Goal: Information Seeking & Learning: Learn about a topic

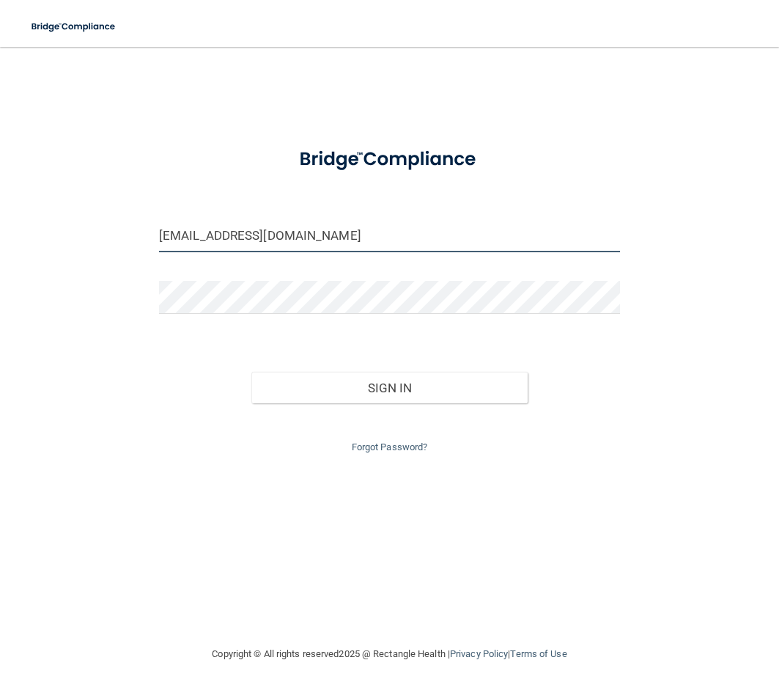
drag, startPoint x: 287, startPoint y: 241, endPoint x: 92, endPoint y: 227, distance: 195.6
click at [92, 227] on div "[EMAIL_ADDRESS][DOMAIN_NAME] Invalid email/password. You don't have permission …" at bounding box center [389, 346] width 721 height 569
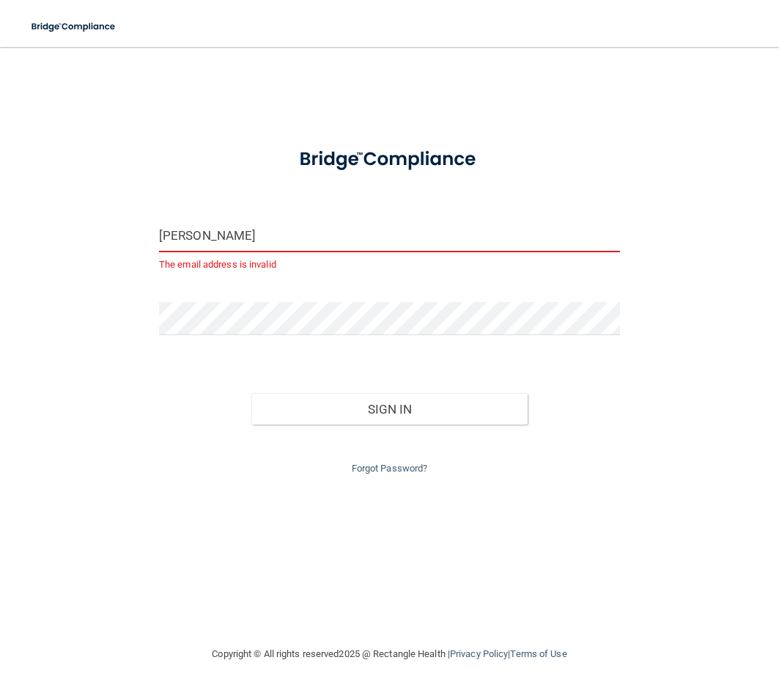
type input "[PERSON_NAME][EMAIL_ADDRESS][DOMAIN_NAME]"
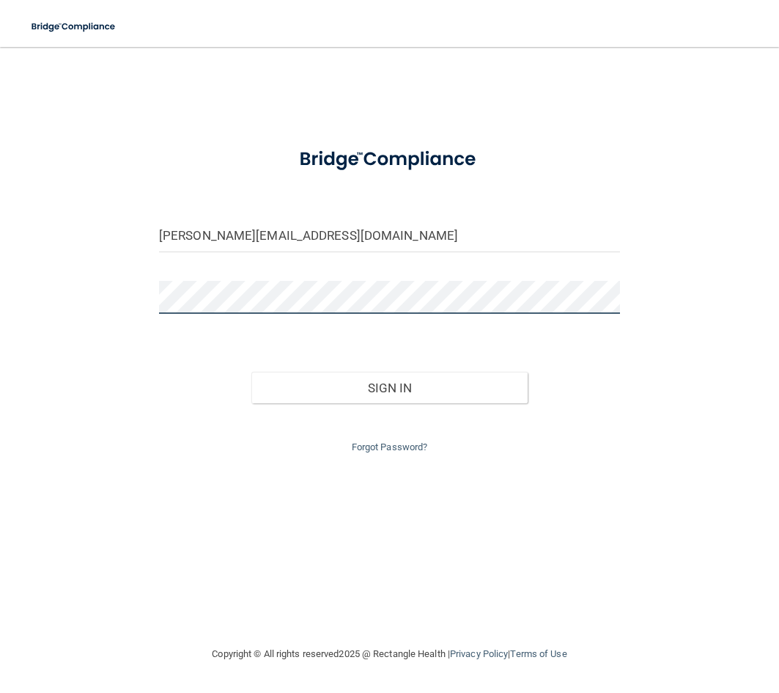
click at [103, 290] on div "[PERSON_NAME][EMAIL_ADDRESS][DOMAIN_NAME] Invalid email/password. You don't hav…" at bounding box center [389, 346] width 721 height 569
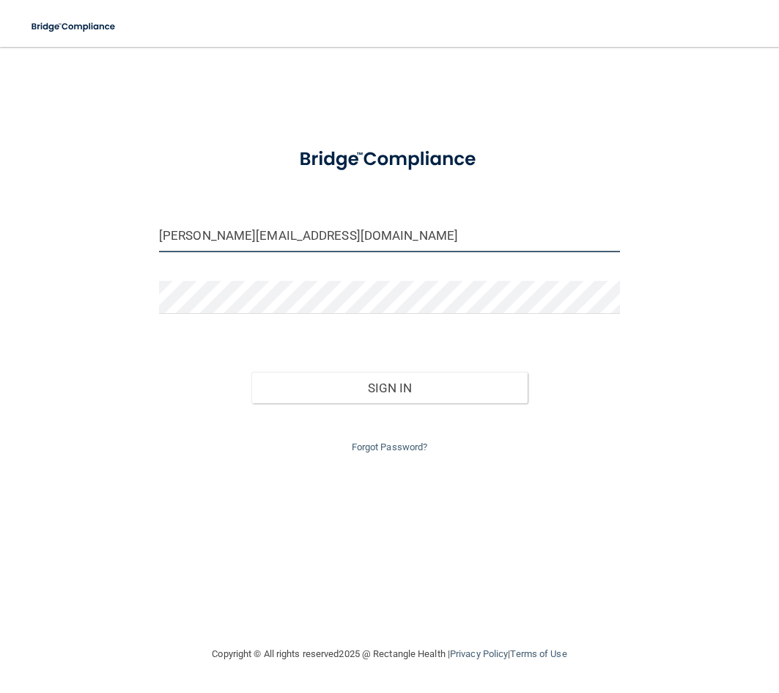
click at [455, 246] on input "[PERSON_NAME][EMAIL_ADDRESS][DOMAIN_NAME]" at bounding box center [389, 235] width 461 height 33
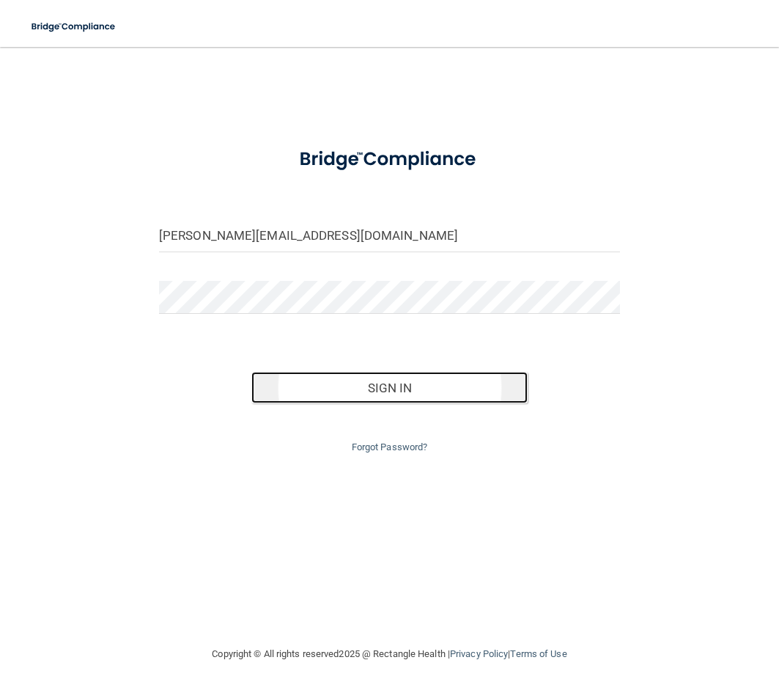
drag, startPoint x: 444, startPoint y: 383, endPoint x: 448, endPoint y: 394, distance: 11.6
click at [445, 386] on button "Sign In" at bounding box center [389, 388] width 276 height 32
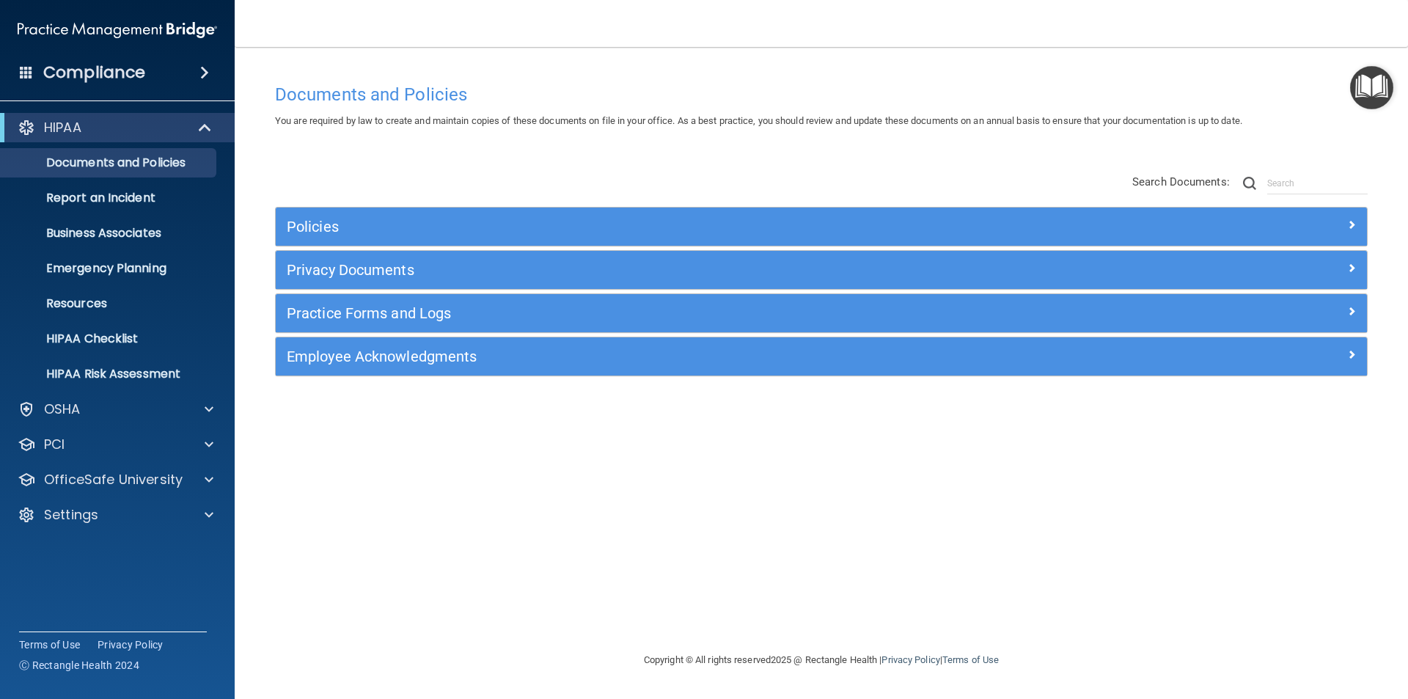
drag, startPoint x: 979, startPoint y: 595, endPoint x: 797, endPoint y: 537, distance: 190.8
click at [779, 589] on div "Documents and Policies You are required by law to create and maintain copies of…" at bounding box center [821, 363] width 1114 height 575
click at [121, 136] on div "HIPAA" at bounding box center [97, 128] width 181 height 18
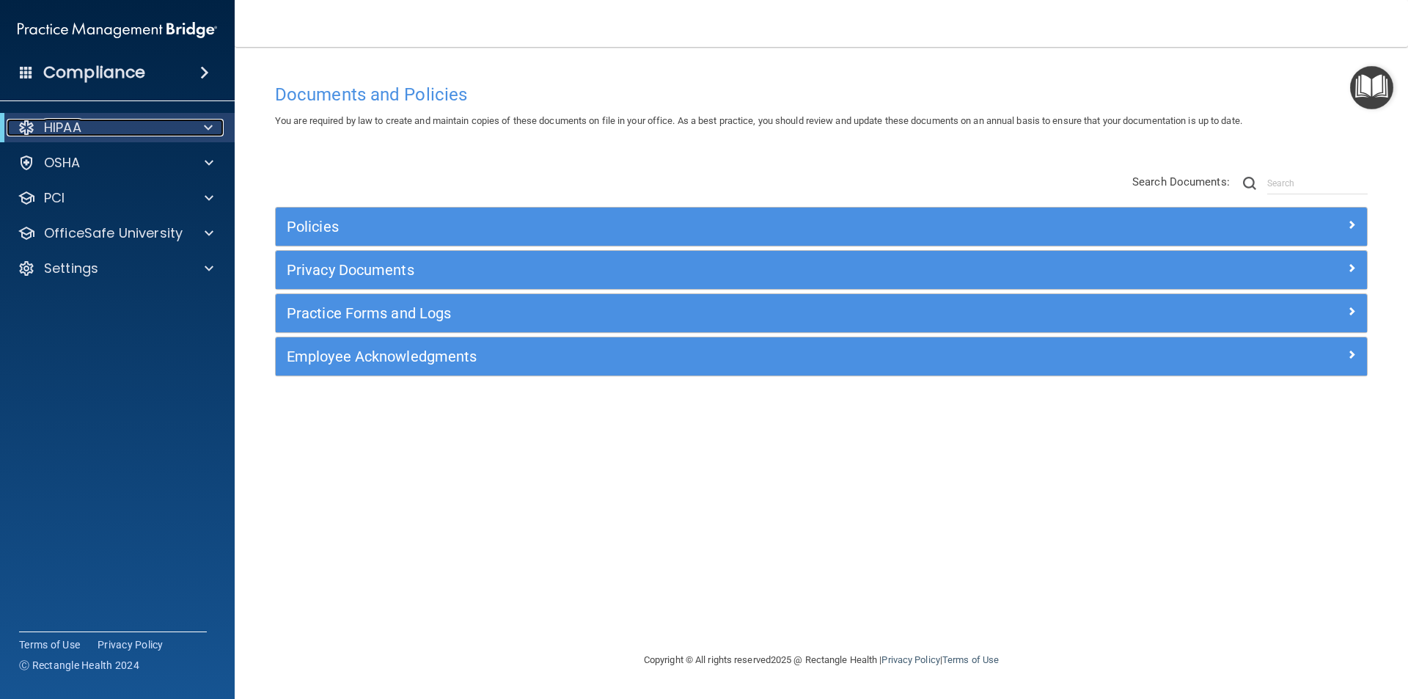
click at [202, 128] on div at bounding box center [206, 128] width 36 height 18
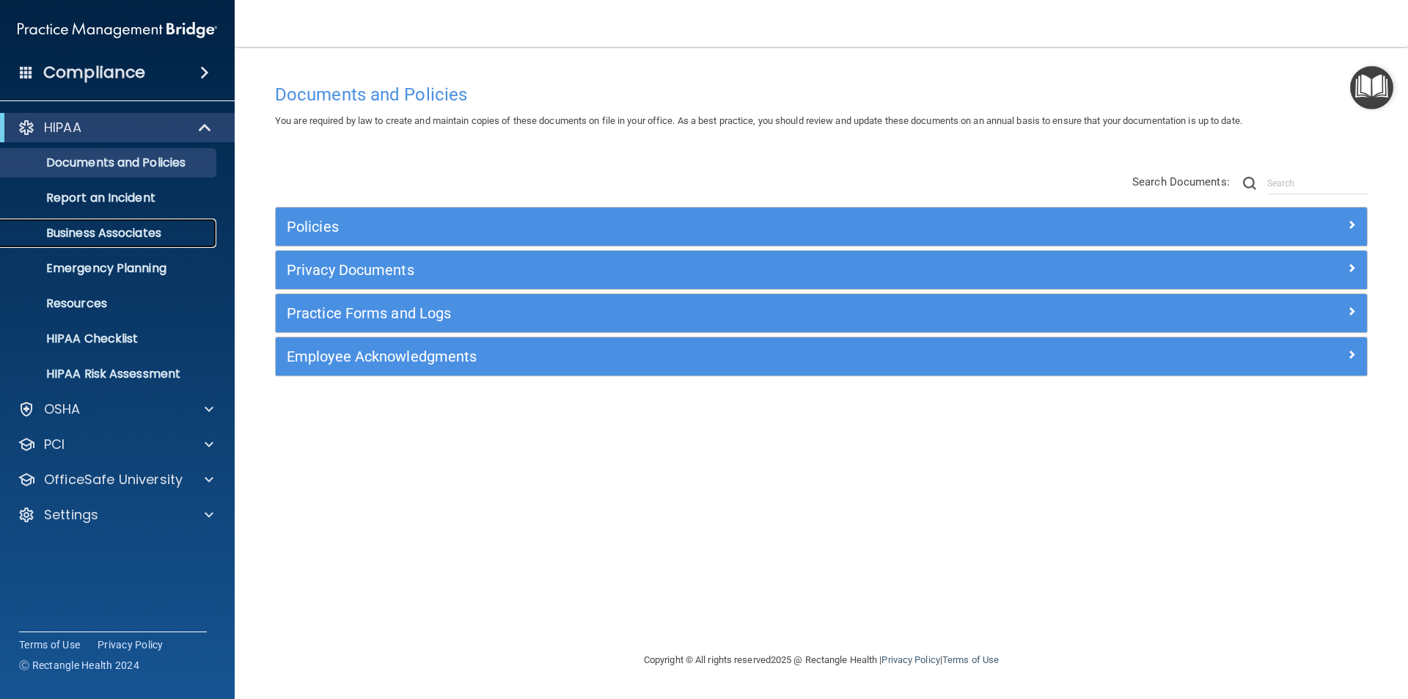
click at [130, 231] on p "Business Associates" at bounding box center [110, 233] width 200 height 15
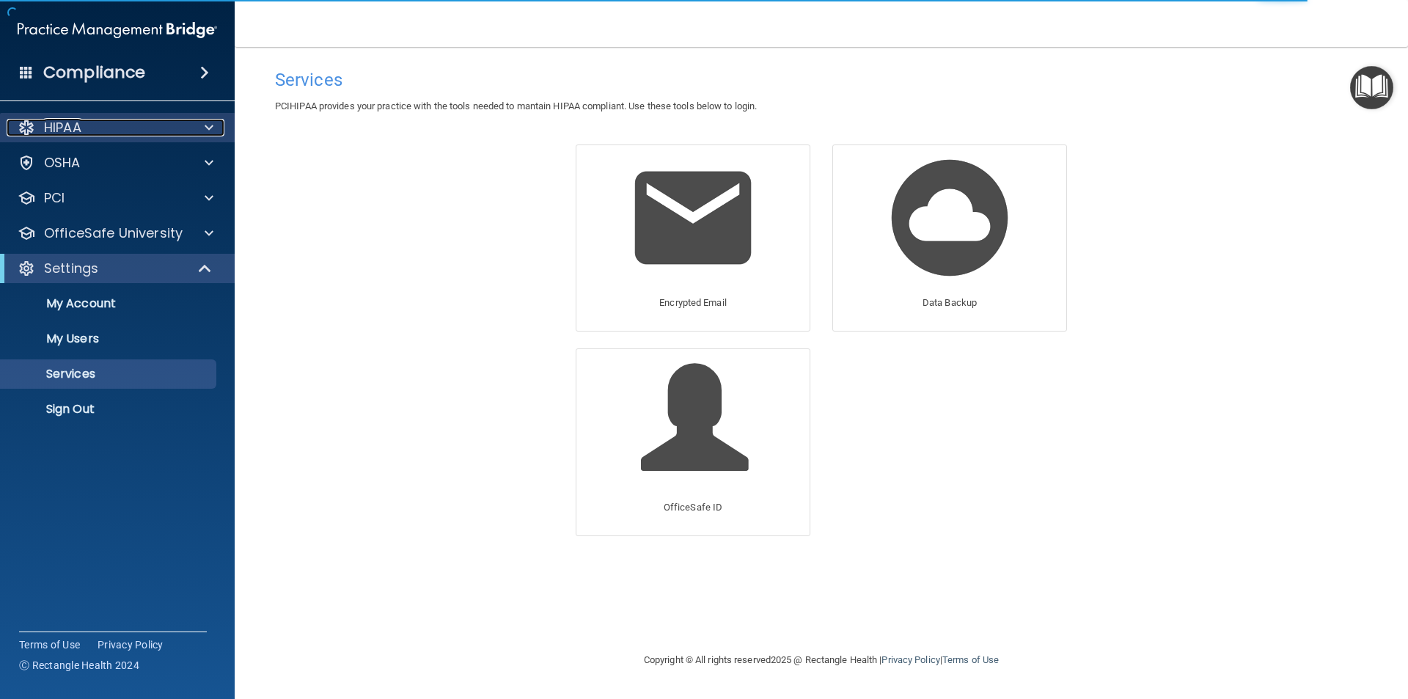
click at [56, 127] on p "HIPAA" at bounding box center [62, 128] width 37 height 18
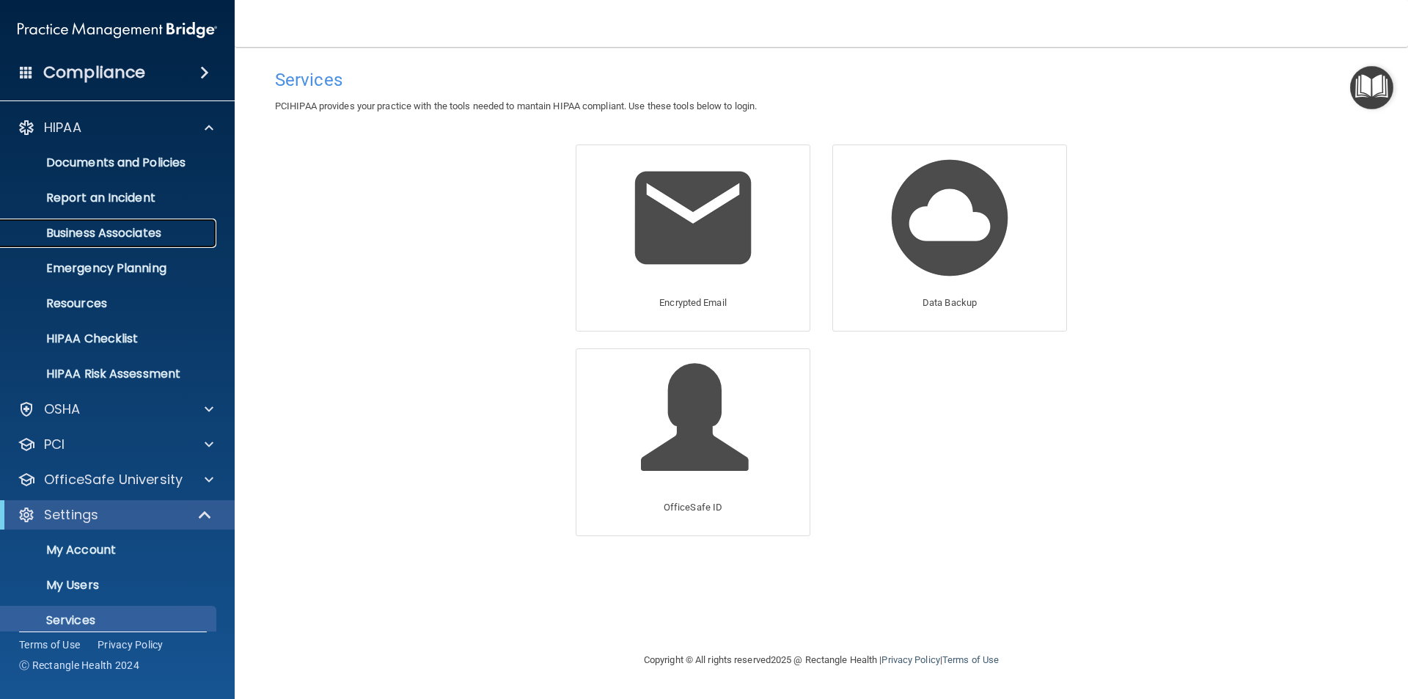
click at [103, 233] on p "Business Associates" at bounding box center [110, 233] width 200 height 15
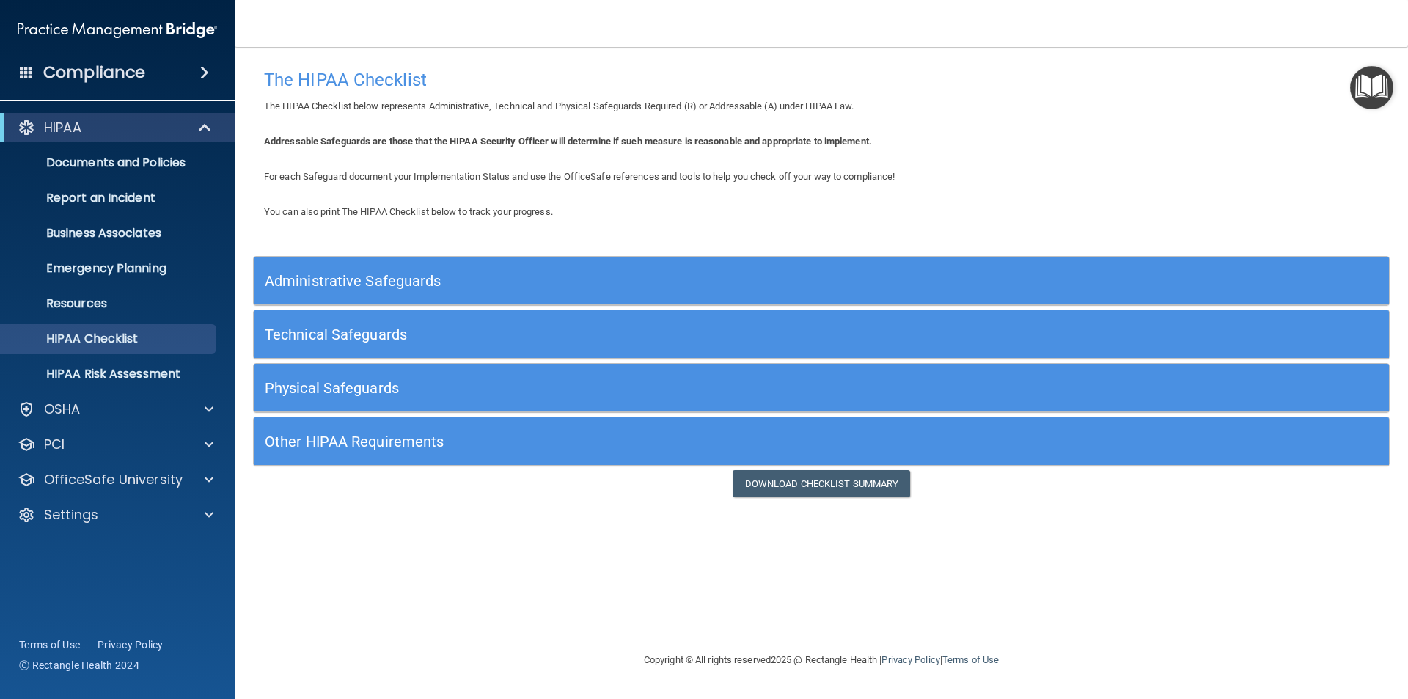
click at [427, 443] on h5 "Other HIPAA Requirements" at bounding box center [679, 441] width 829 height 16
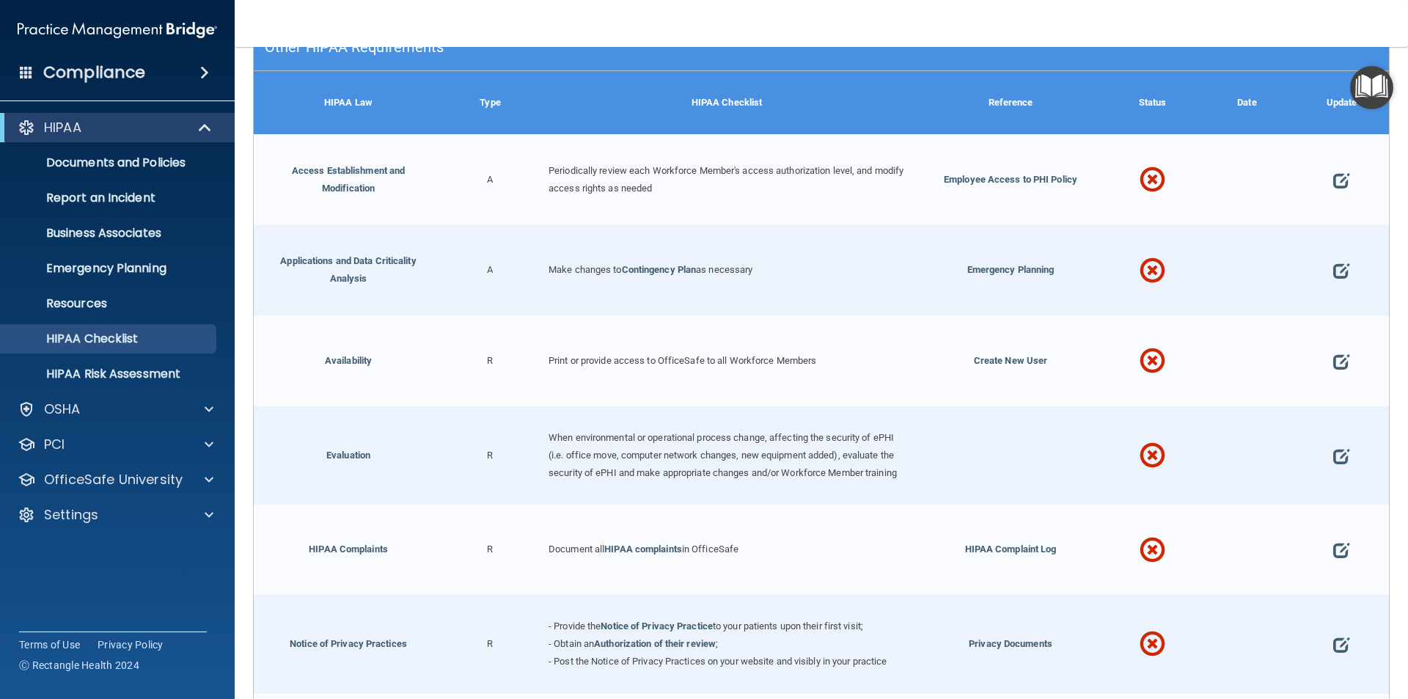
scroll to position [321, 0]
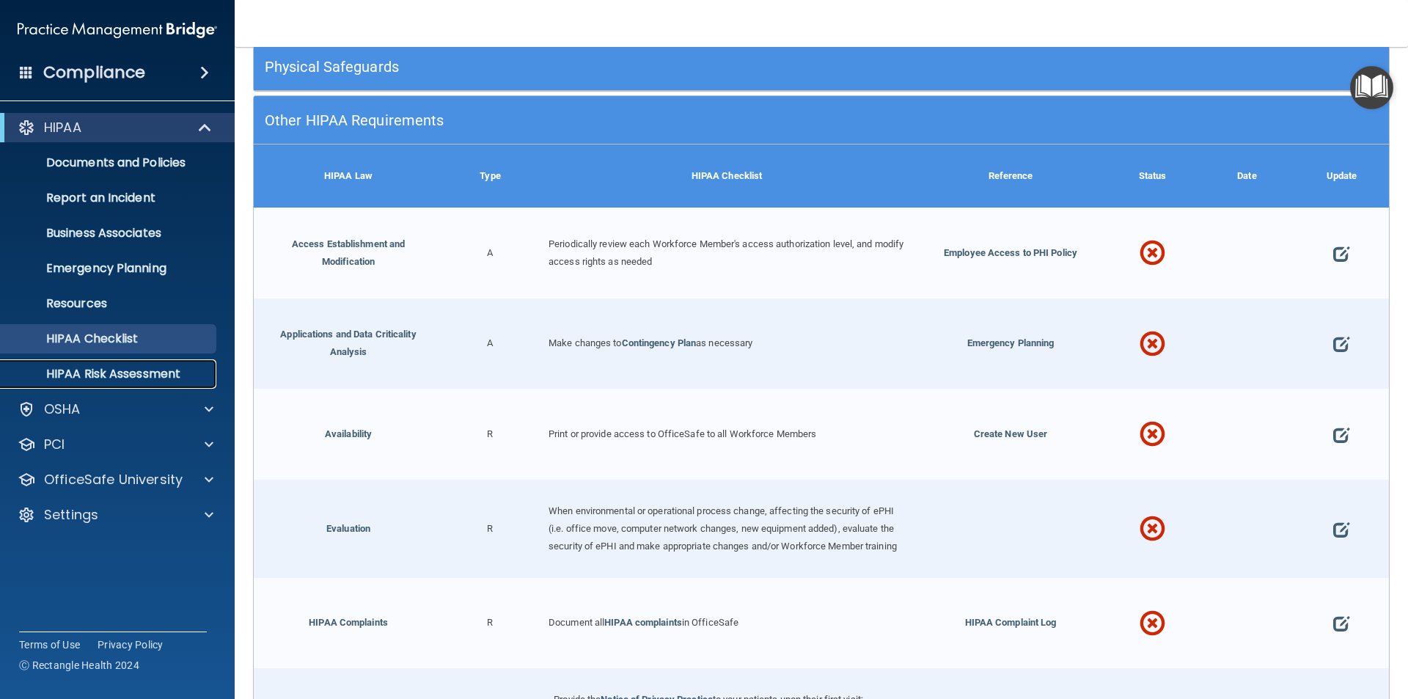
click at [156, 375] on p "HIPAA Risk Assessment" at bounding box center [110, 374] width 200 height 15
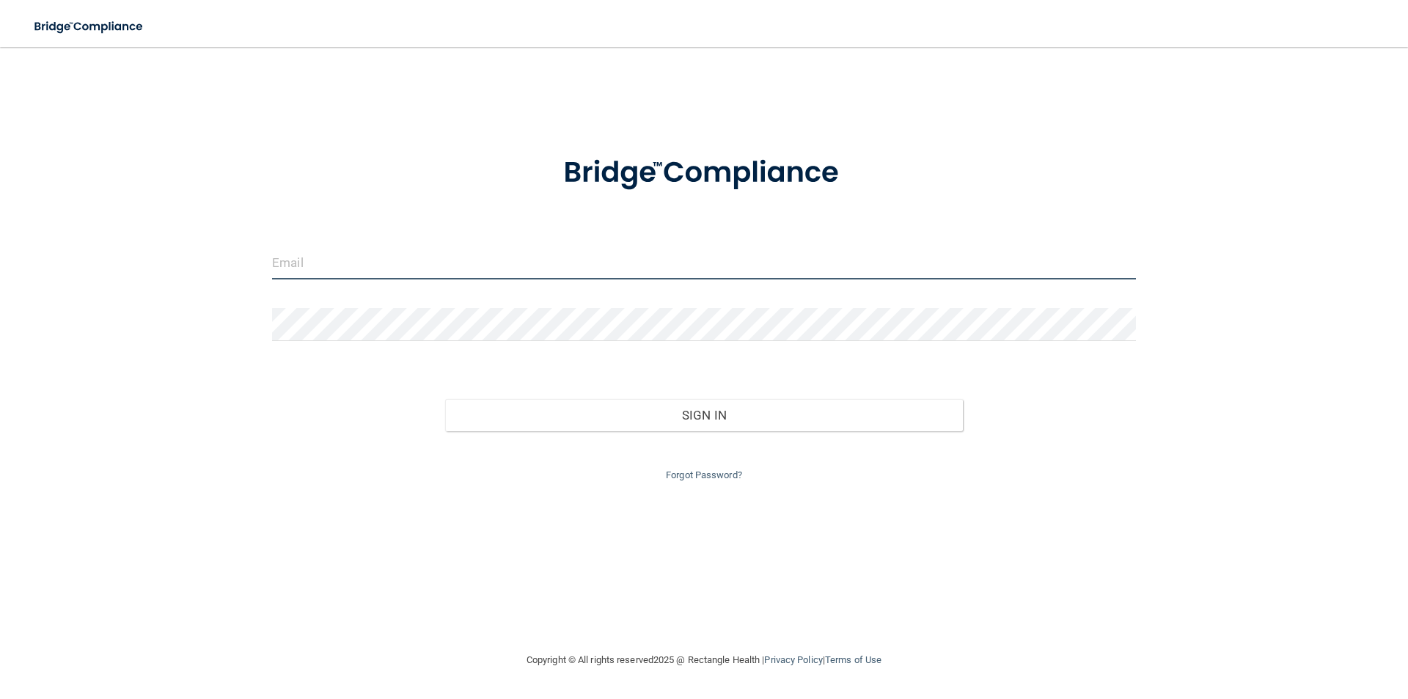
type input "[EMAIL_ADDRESS][DOMAIN_NAME]"
drag, startPoint x: 389, startPoint y: 265, endPoint x: 197, endPoint y: 249, distance: 192.8
click at [197, 249] on div "[EMAIL_ADDRESS][DOMAIN_NAME] Invalid email/password. You don't have permission …" at bounding box center [703, 349] width 1349 height 575
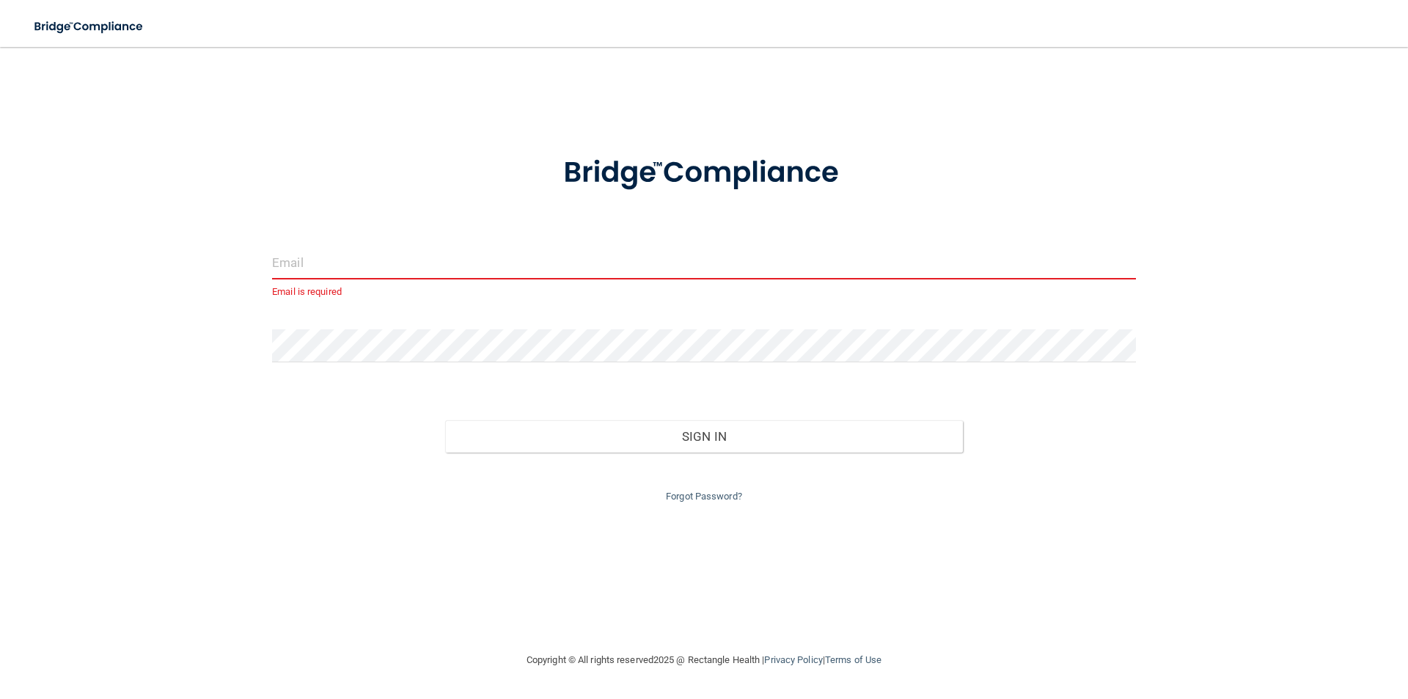
type input "o"
type input "[PERSON_NAME][EMAIL_ADDRESS][DOMAIN_NAME]"
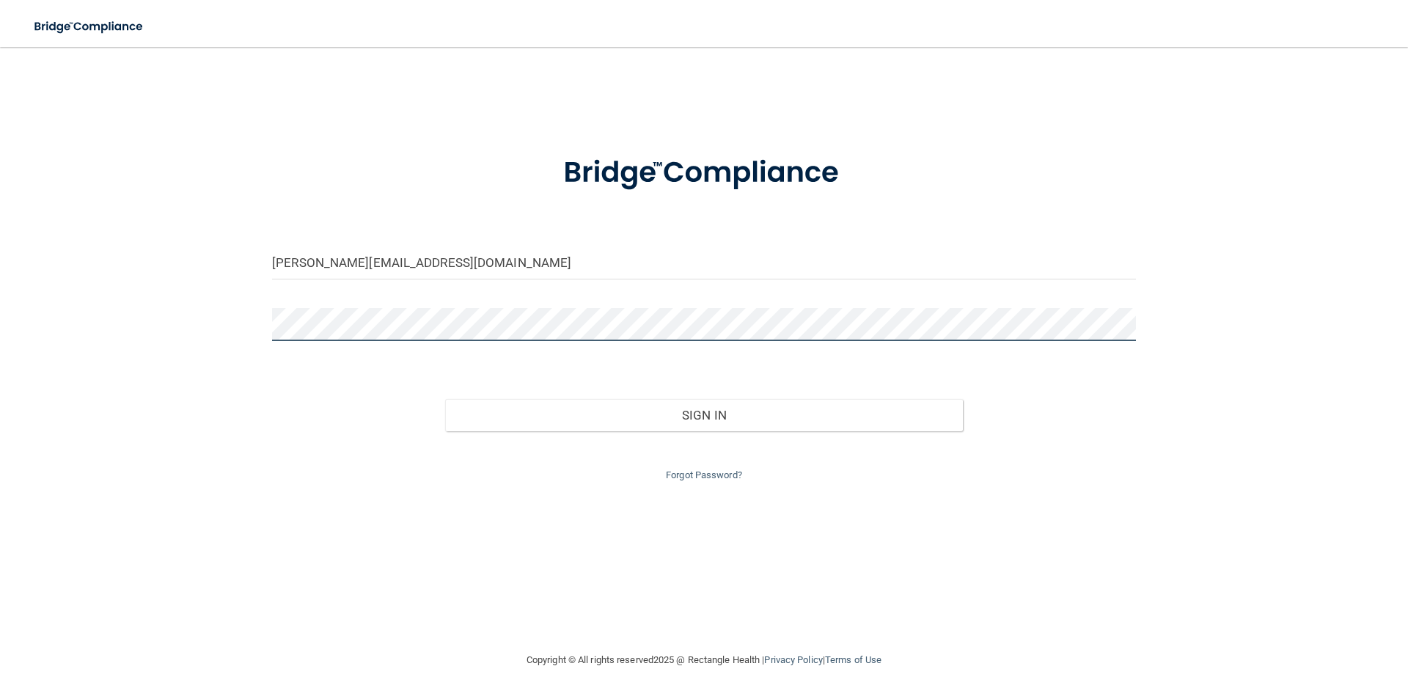
click at [227, 322] on div "[PERSON_NAME][EMAIL_ADDRESS][DOMAIN_NAME] Invalid email/password. You don't hav…" at bounding box center [703, 349] width 1349 height 575
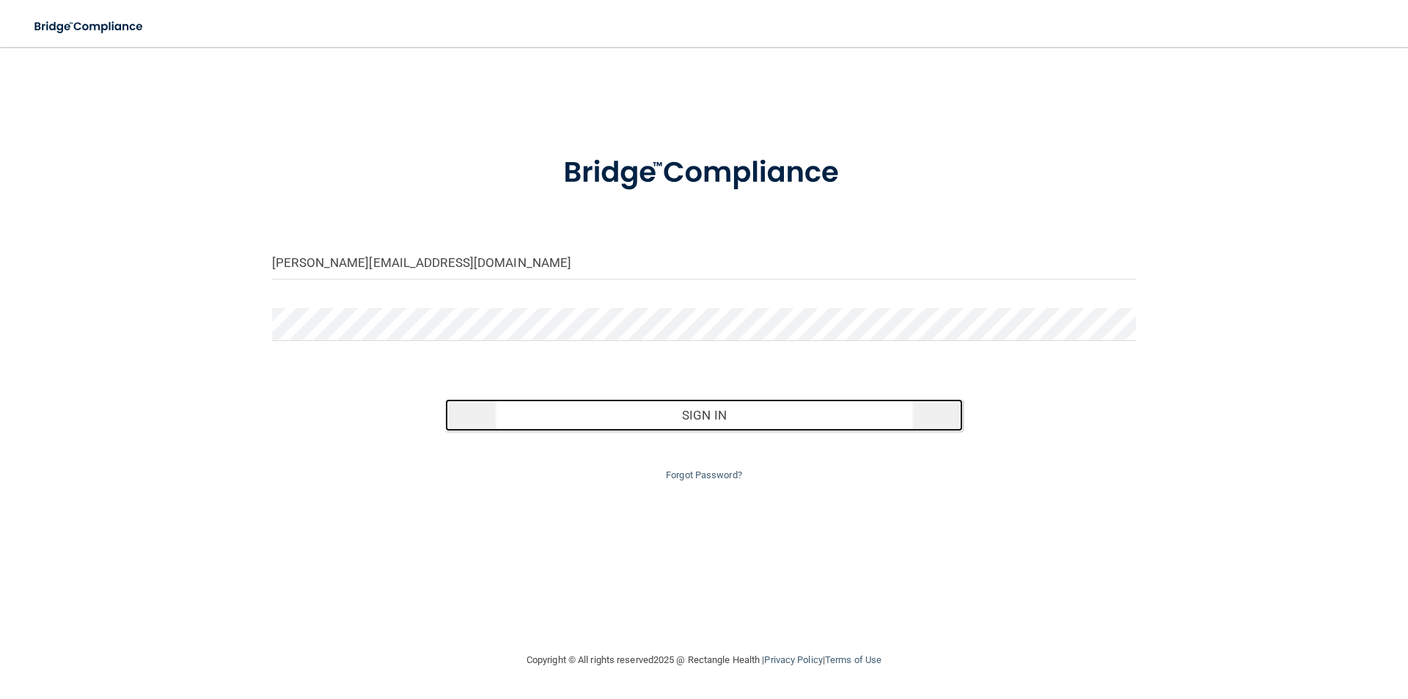
click at [738, 414] on button "Sign In" at bounding box center [704, 415] width 518 height 32
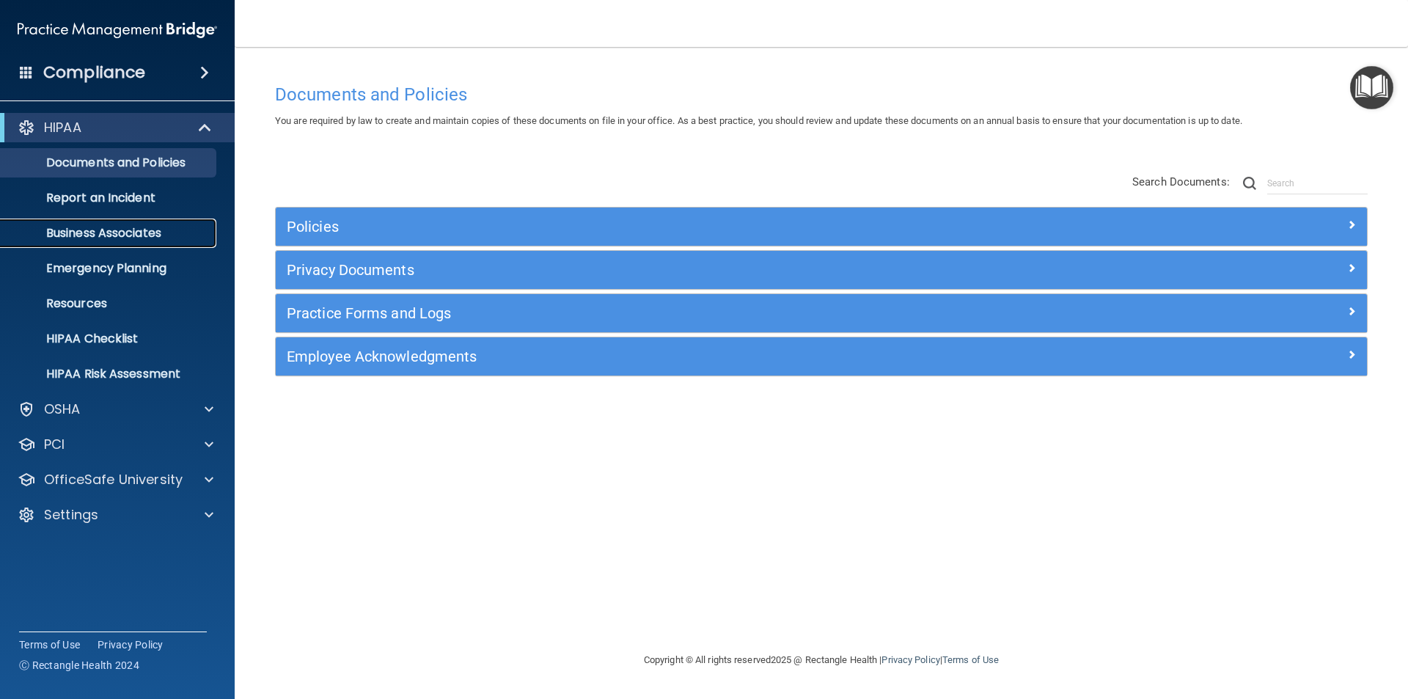
click at [143, 231] on p "Business Associates" at bounding box center [110, 233] width 200 height 15
